Goal: Task Accomplishment & Management: Complete application form

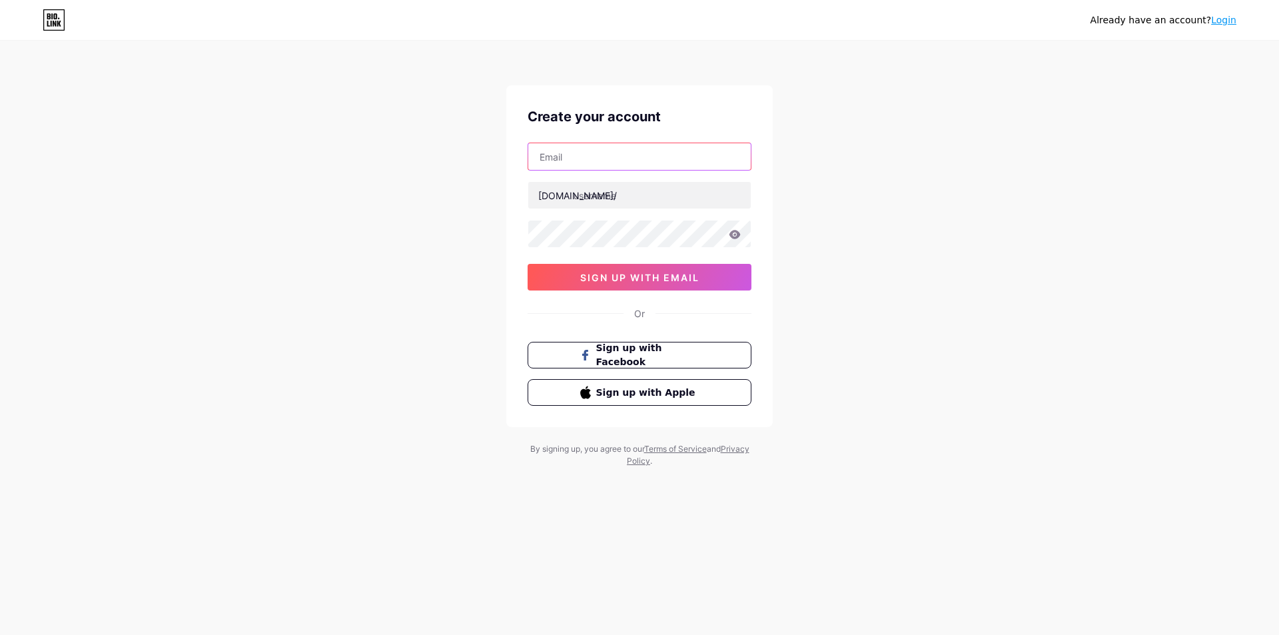
click at [602, 161] on input "text" at bounding box center [639, 156] width 223 height 27
click at [599, 202] on input "text" at bounding box center [639, 195] width 223 height 27
click at [613, 166] on input "text" at bounding box center [639, 156] width 223 height 27
paste input "[EMAIL_ADDRESS][DOMAIN_NAME]"
type input "[EMAIL_ADDRESS][DOMAIN_NAME]"
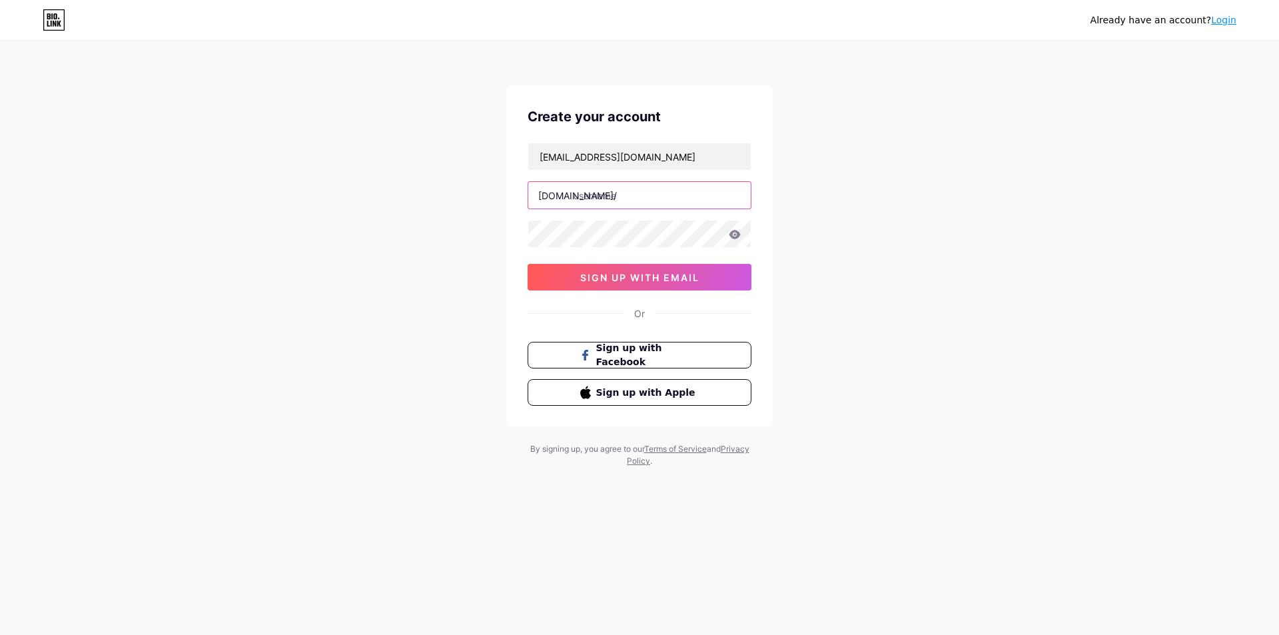
click at [646, 188] on input "text" at bounding box center [639, 195] width 223 height 27
paste input "ngdang"
type input "ngdang"
click at [626, 280] on span "sign up with email" at bounding box center [639, 277] width 119 height 11
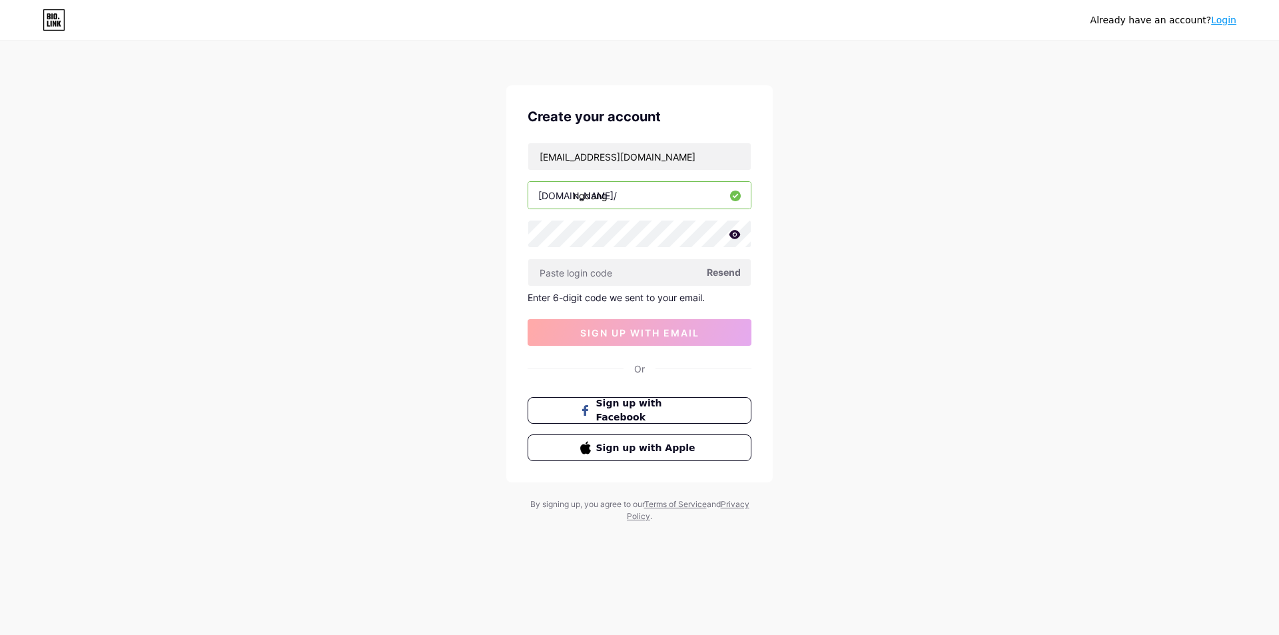
click at [722, 273] on span "Resend" at bounding box center [724, 272] width 34 height 14
click at [642, 153] on input "[EMAIL_ADDRESS][DOMAIN_NAME]" at bounding box center [639, 156] width 223 height 27
paste input "[EMAIL_ADDRESS][DOMAIN_NAME]"
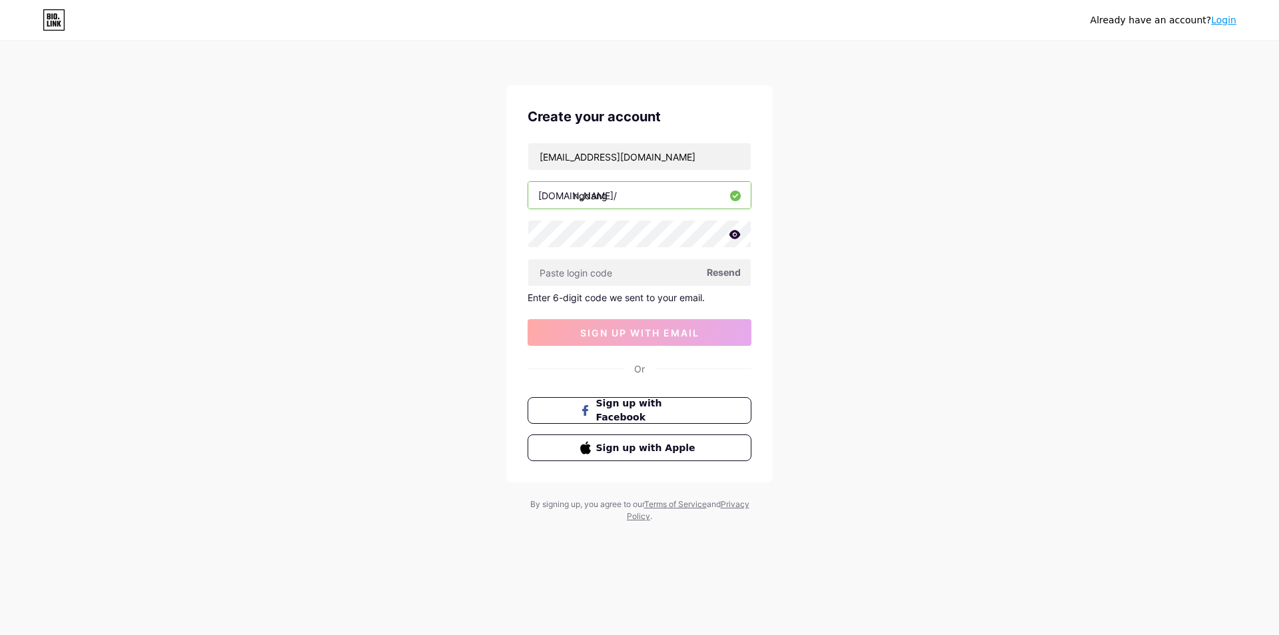
click at [732, 272] on span "Resend" at bounding box center [724, 272] width 34 height 14
click at [669, 155] on input "[EMAIL_ADDRESS][DOMAIN_NAME]" at bounding box center [639, 156] width 223 height 27
type input "[EMAIL_ADDRESS][DOMAIN_NAME]"
click at [726, 278] on span "Resend" at bounding box center [724, 272] width 34 height 14
